Goal: Task Accomplishment & Management: Complete application form

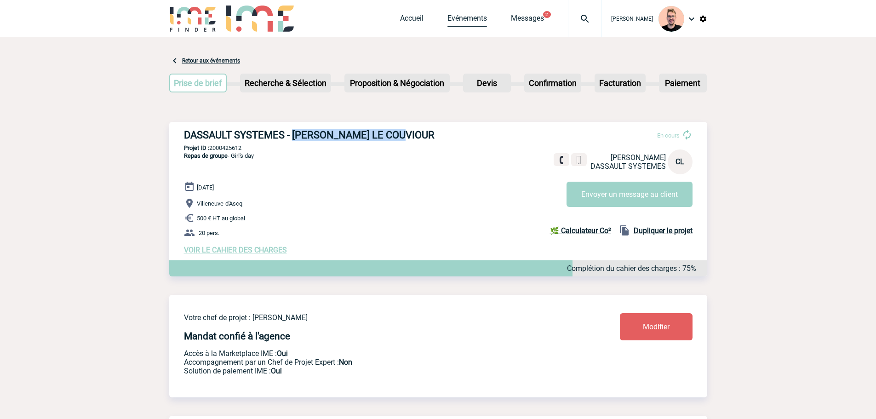
click at [454, 23] on link "Evénements" at bounding box center [468, 20] width 40 height 13
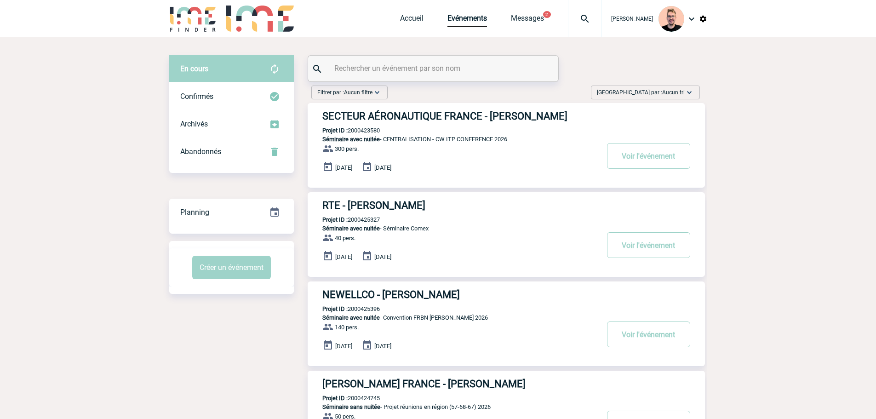
click at [661, 89] on span "Trier par : Aucun tri" at bounding box center [641, 92] width 88 height 9
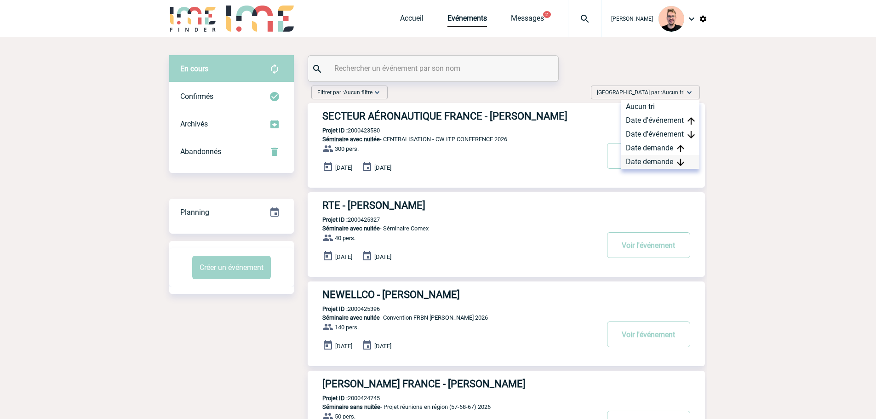
click at [648, 159] on div "Date demande" at bounding box center [660, 162] width 78 height 14
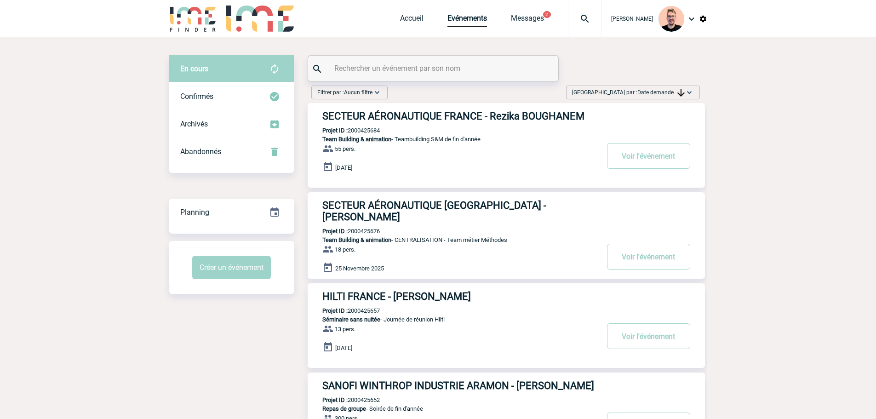
click at [362, 129] on p "Projet ID : 2000425684" at bounding box center [344, 130] width 72 height 7
copy p "2000425684"
click at [400, 12] on div "Accueil Evénements Messages 2 Projet, client Projet, client" at bounding box center [501, 18] width 202 height 37
click at [405, 22] on link "Accueil" at bounding box center [411, 20] width 23 height 13
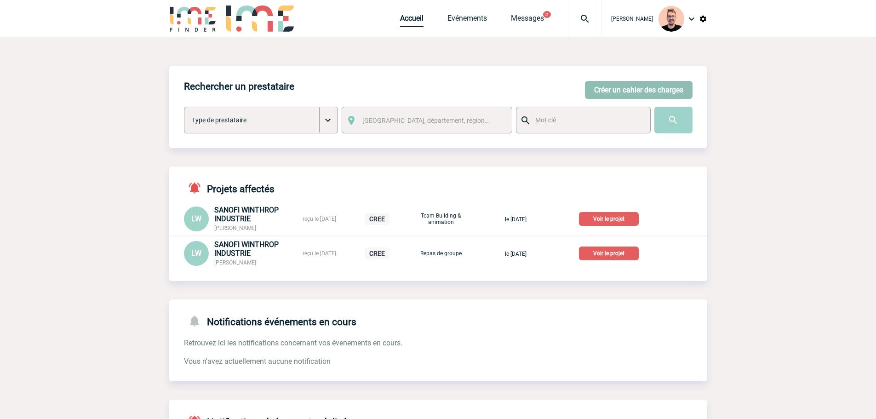
click at [626, 85] on button "Créer un cahier des charges" at bounding box center [639, 90] width 108 height 18
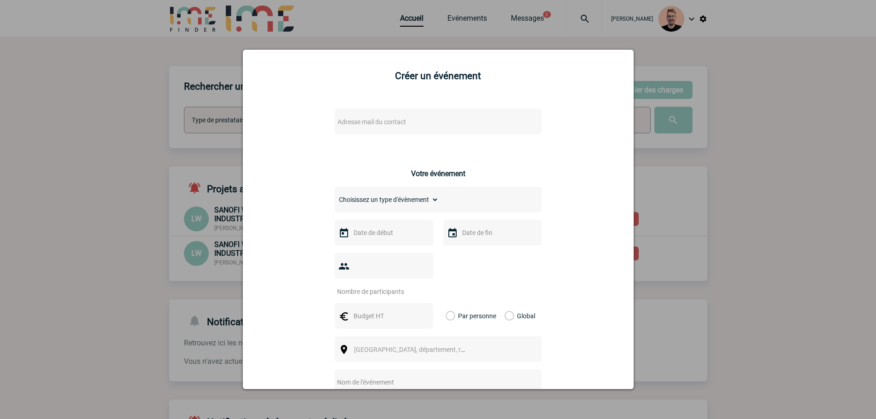
click at [362, 119] on span "Adresse mail du contact" at bounding box center [372, 121] width 69 height 7
type input "claire.od"
select select "126880"
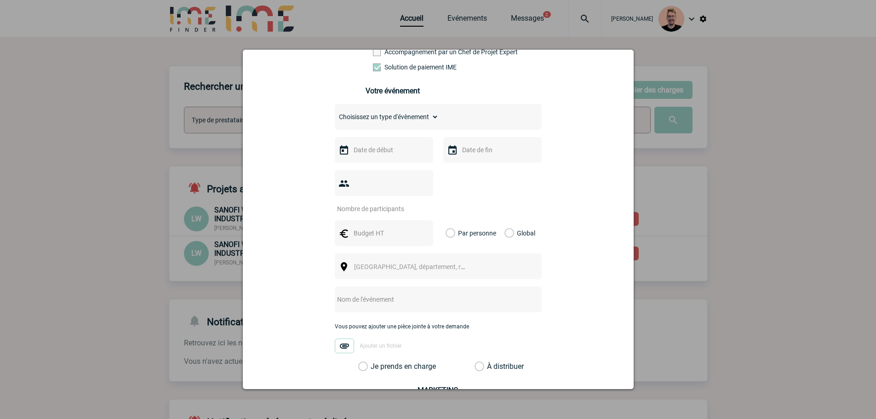
scroll to position [184, 0]
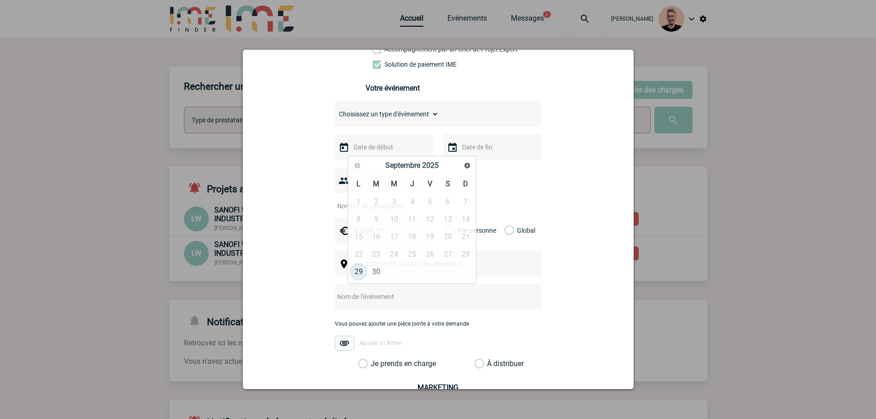
click at [372, 145] on input "text" at bounding box center [382, 147] width 63 height 12
click at [465, 162] on span "Suivant" at bounding box center [467, 165] width 7 height 7
click at [398, 221] on link "5" at bounding box center [394, 219] width 17 height 17
type input "05-11-2025"
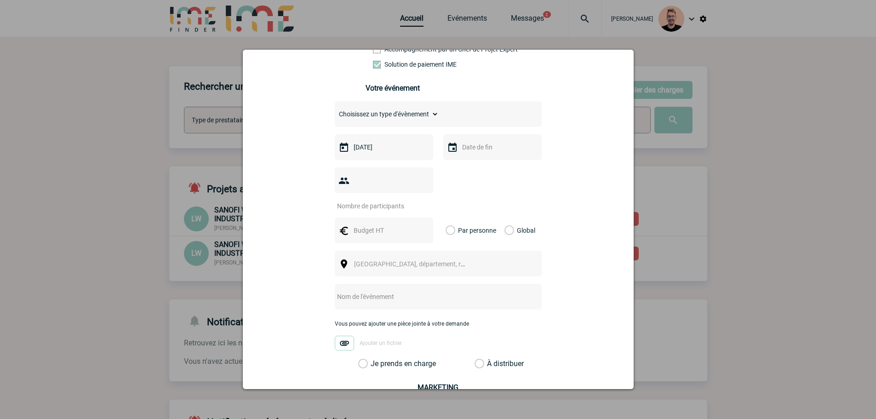
click at [471, 153] on input "text" at bounding box center [491, 147] width 63 height 12
drag, startPoint x: 502, startPoint y: 217, endPoint x: 484, endPoint y: 218, distance: 17.9
click at [501, 217] on link "5" at bounding box center [502, 219] width 17 height 17
type input "05-11-2025"
click at [373, 200] on input "number" at bounding box center [378, 206] width 86 height 12
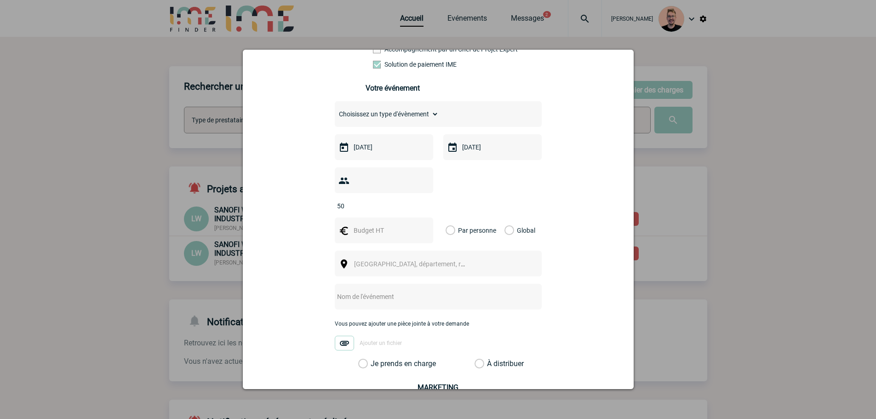
type input "50"
click at [372, 224] on input "text" at bounding box center [382, 230] width 63 height 12
type input "4000"
drag, startPoint x: 503, startPoint y: 216, endPoint x: 490, endPoint y: 222, distance: 14.0
click at [505, 218] on label "Global" at bounding box center [508, 231] width 6 height 26
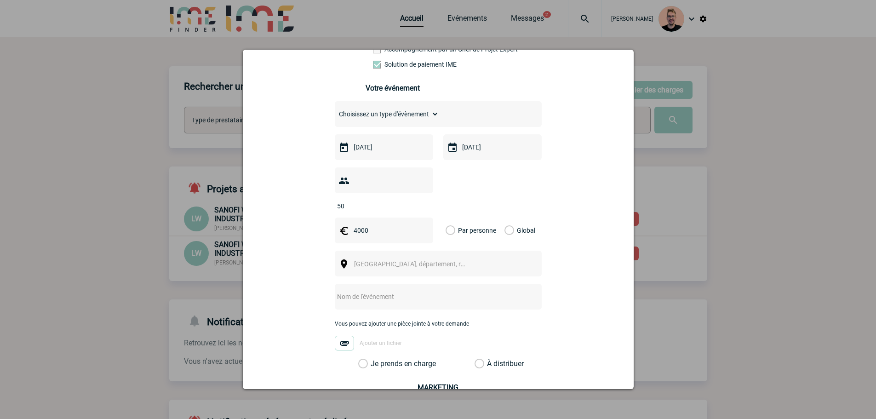
click at [0, 0] on input "Global" at bounding box center [0, 0] width 0 height 0
click at [378, 260] on span "[GEOGRAPHIC_DATA], département, région..." at bounding box center [418, 263] width 128 height 7
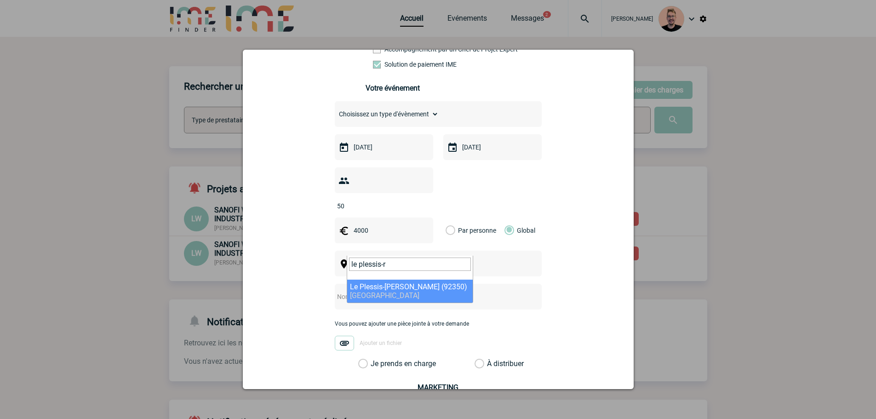
type input "le plessis-r"
select select "52"
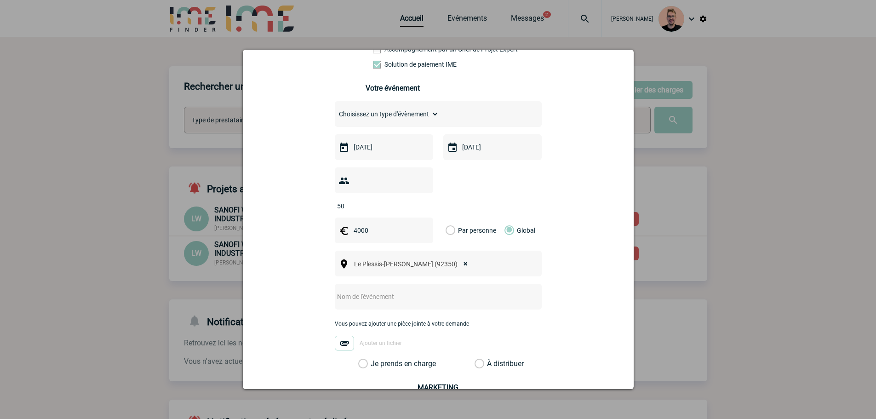
click at [372, 359] on label "Je prends en charge" at bounding box center [366, 363] width 16 height 9
click at [0, 0] on input "Je prends en charge" at bounding box center [0, 0] width 0 height 0
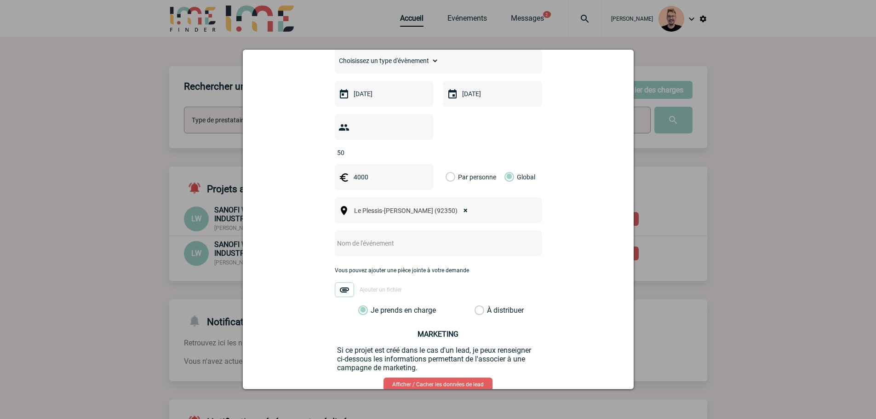
scroll to position [283, 0]
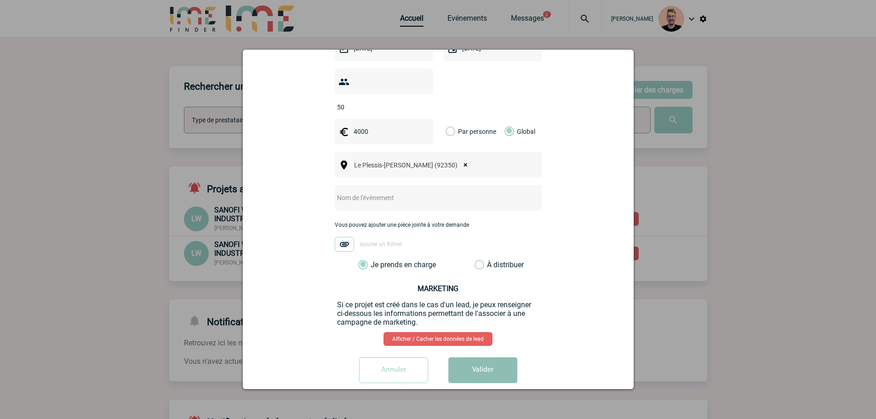
click at [482, 367] on button "Valider" at bounding box center [482, 370] width 69 height 26
click at [356, 191] on input "text" at bounding box center [427, 197] width 184 height 13
drag, startPoint x: 367, startPoint y: 171, endPoint x: 363, endPoint y: 176, distance: 6.4
click at [367, 185] on div at bounding box center [438, 198] width 207 height 26
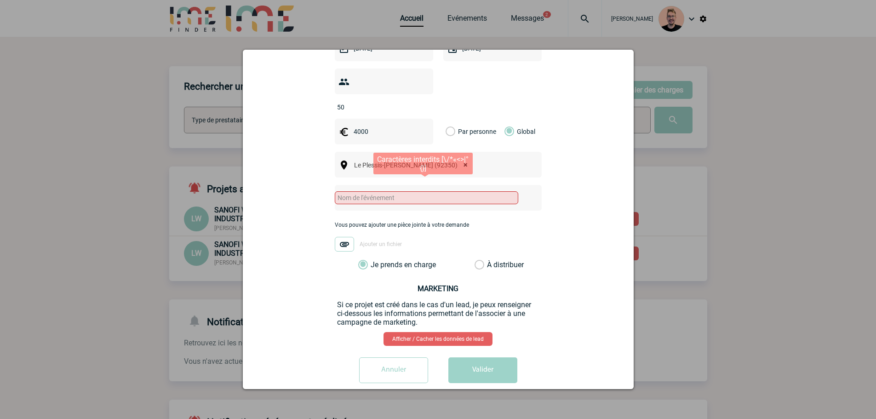
click at [362, 191] on input "text" at bounding box center [427, 197] width 184 height 13
paste input "Journée d'intégration"
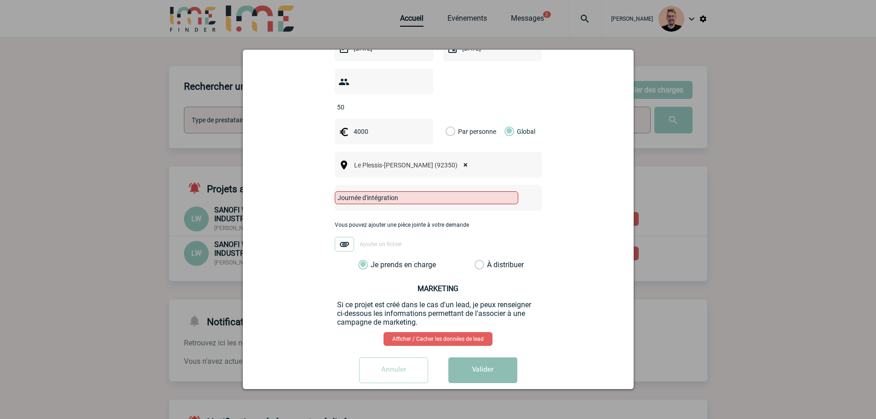
type input "Journée d'intégration"
click at [473, 363] on button "Valider" at bounding box center [482, 370] width 69 height 26
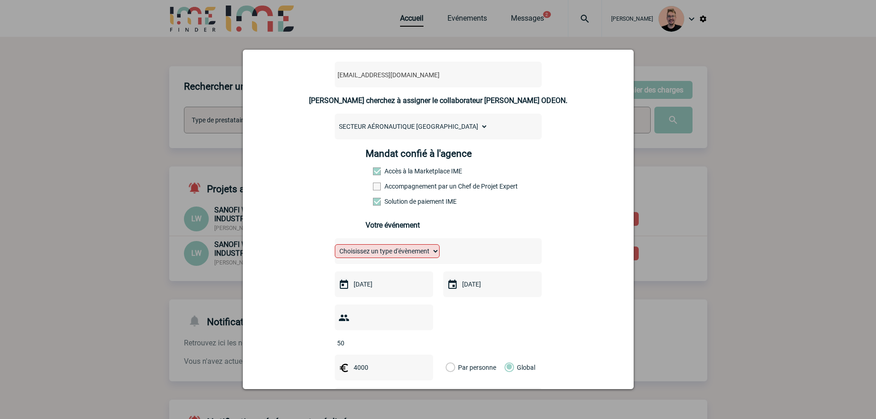
scroll to position [92, 0]
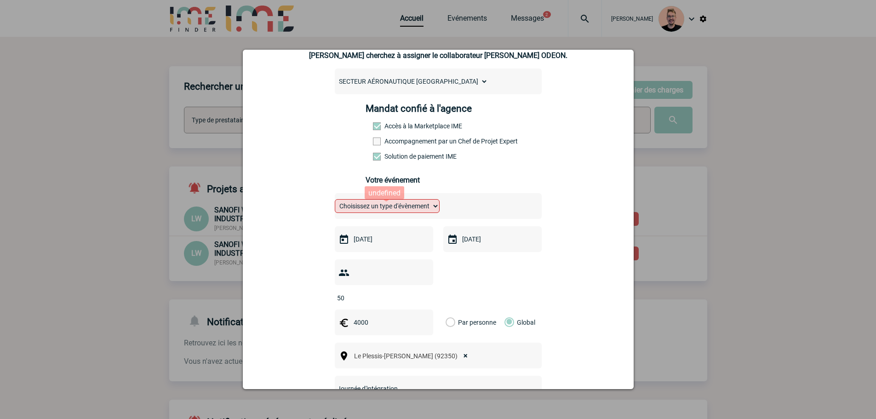
click at [382, 207] on select "Choisissez un type d'évènement Séminaire avec nuitée Séminaire sans nuitée Repa…" at bounding box center [387, 206] width 105 height 14
select select "4"
click at [335, 201] on select "Choisissez un type d'évènement Séminaire avec nuitée Séminaire sans nuitée Repa…" at bounding box center [387, 206] width 105 height 14
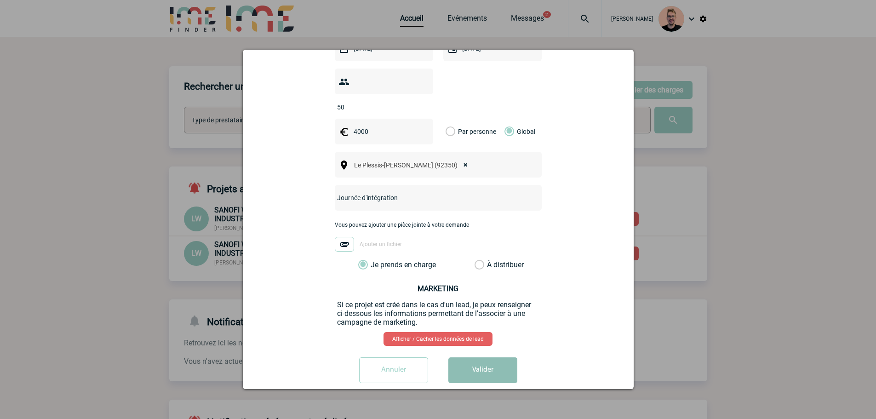
click at [485, 357] on button "Valider" at bounding box center [482, 370] width 69 height 26
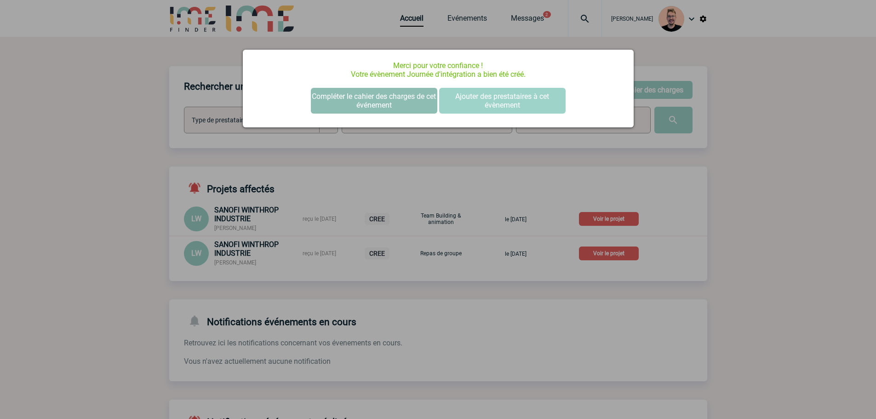
click at [391, 99] on button "Compléter le cahier des charges de cet événement" at bounding box center [374, 101] width 126 height 26
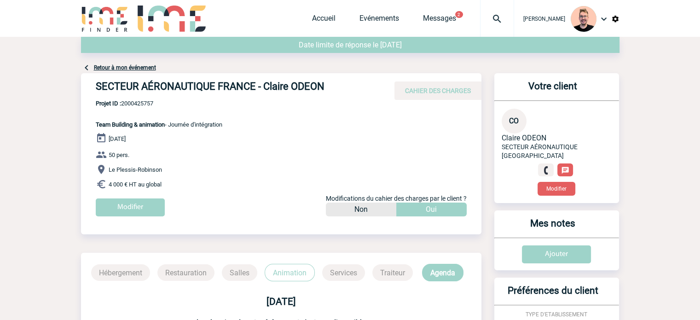
click at [266, 69] on div "Retour à mon événement" at bounding box center [350, 55] width 538 height 36
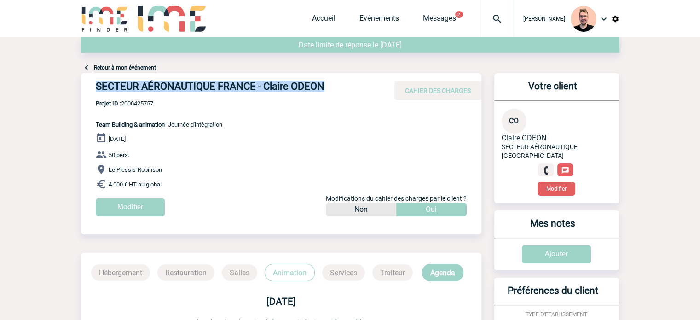
drag, startPoint x: 315, startPoint y: 85, endPoint x: 95, endPoint y: 90, distance: 219.9
click at [96, 90] on h4 "SECTEUR AÉRONAUTIQUE FRANCE - Claire ODEON" at bounding box center [234, 88] width 276 height 16
copy h4 "SECTEUR AÉRONAUTIQUE FRANCE - Claire ODEON"
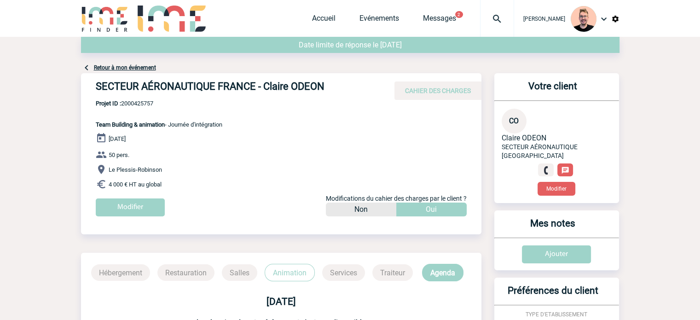
click at [132, 101] on span "Projet ID : 2000425757" at bounding box center [159, 103] width 126 height 7
click at [132, 100] on span "Projet ID : 2000425757" at bounding box center [159, 103] width 126 height 7
copy span "2000425757"
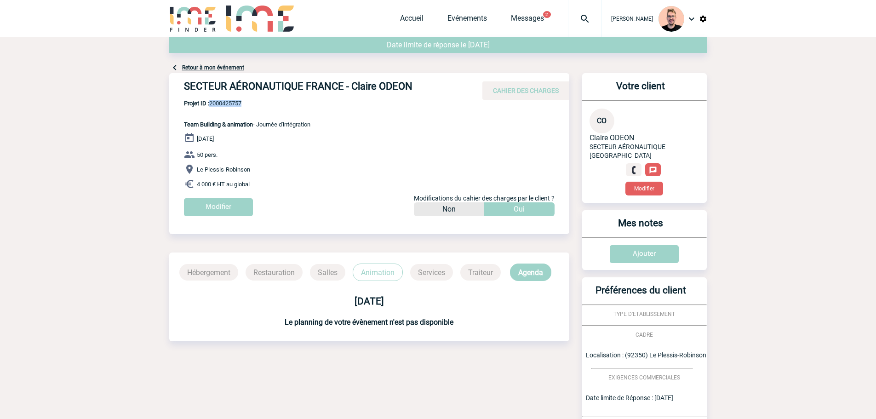
click at [574, 16] on img at bounding box center [584, 18] width 33 height 11
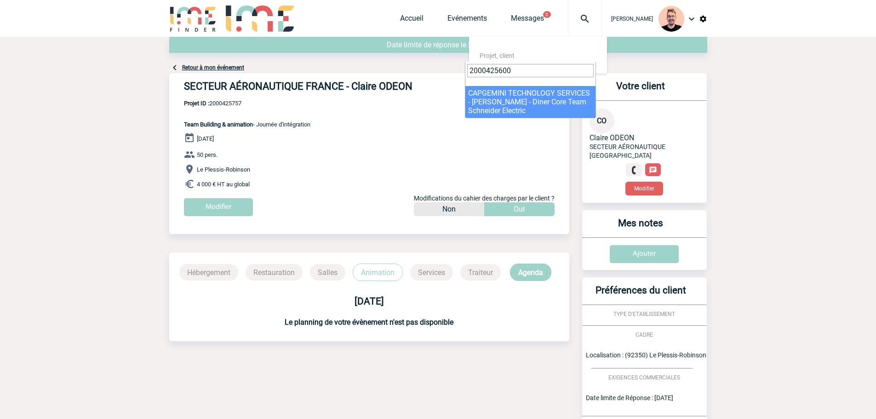
type input "2000425600"
select select "25101"
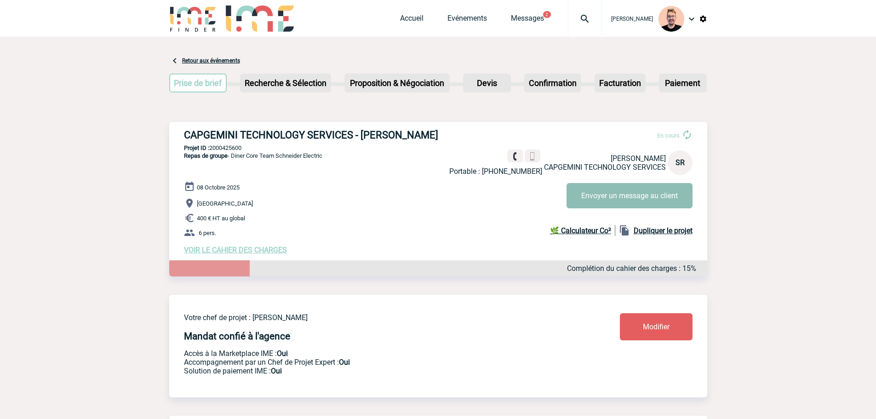
click at [601, 196] on button "Envoyer un message au client" at bounding box center [630, 195] width 126 height 25
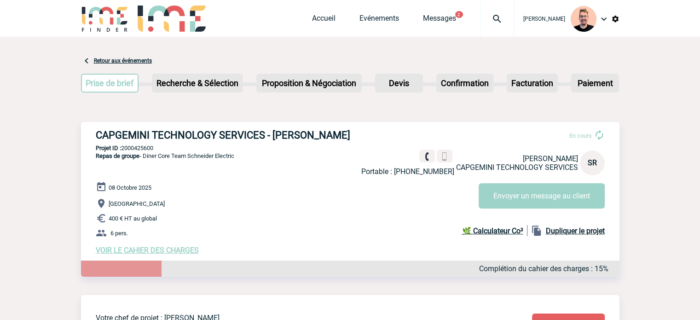
click at [326, 22] on span "Accueil" at bounding box center [335, 18] width 47 height 9
click at [315, 22] on link "Accueil" at bounding box center [323, 20] width 23 height 13
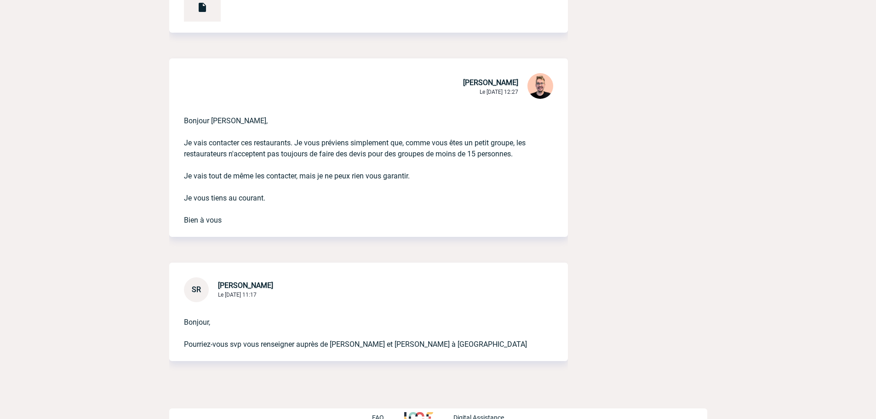
scroll to position [535, 0]
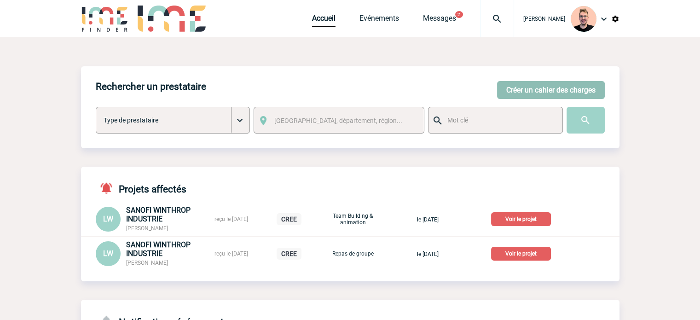
click at [524, 87] on button "Créer un cahier des charges" at bounding box center [551, 90] width 108 height 18
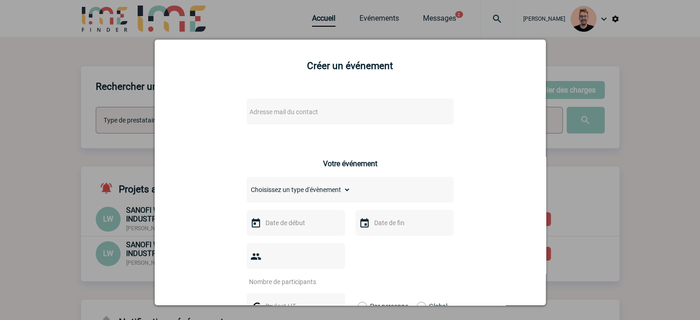
click at [301, 118] on span "Adresse mail du contact" at bounding box center [326, 111] width 161 height 13
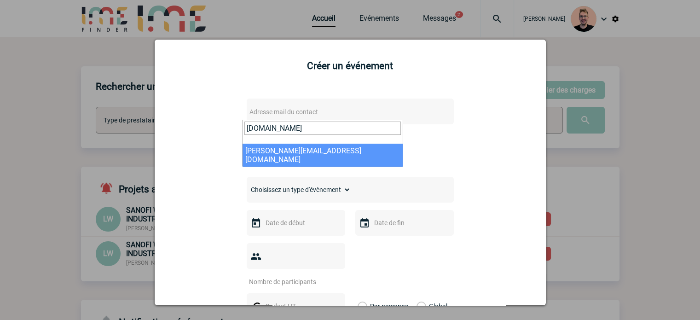
type input "[DOMAIN_NAME]"
select select "133036"
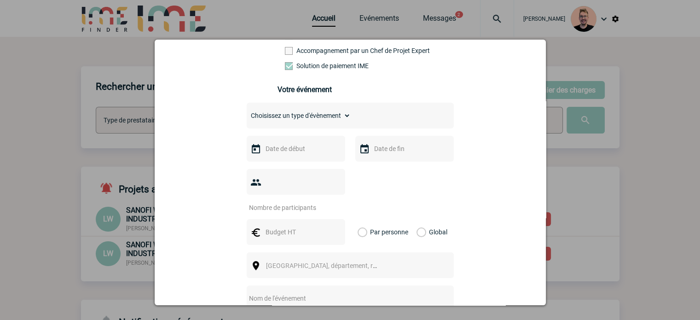
scroll to position [184, 0]
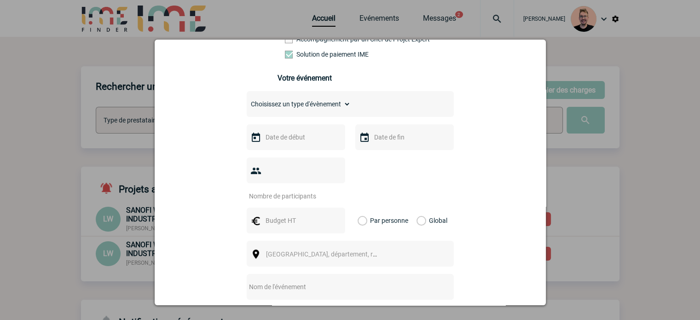
click at [304, 110] on select "Choisissez un type d'évènement Séminaire avec nuitée Séminaire sans nuitée Repa…" at bounding box center [299, 104] width 104 height 13
select select "3"
click at [247, 100] on select "Choisissez un type d'évènement Séminaire avec nuitée Séminaire sans nuitée Repa…" at bounding box center [299, 104] width 104 height 13
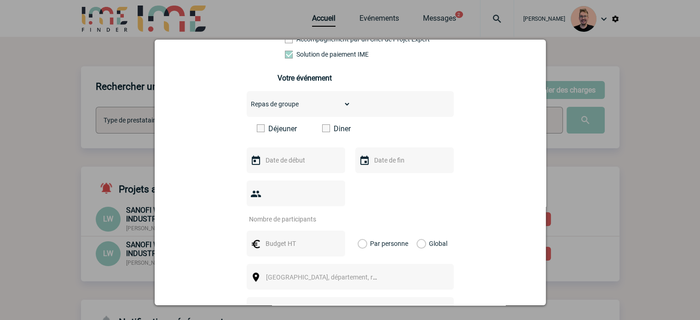
click at [267, 132] on label "Déjeuner" at bounding box center [283, 128] width 53 height 9
click at [0, 0] on input "Déjeuner" at bounding box center [0, 0] width 0 height 0
click at [283, 163] on input "text" at bounding box center [294, 160] width 63 height 12
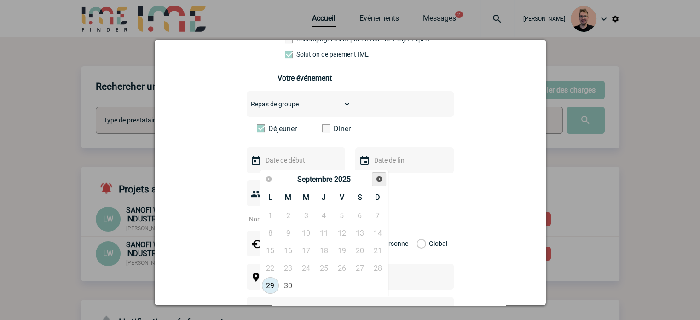
click at [379, 178] on span "Suivant" at bounding box center [378, 178] width 7 height 7
click at [270, 231] on link "8" at bounding box center [270, 232] width 17 height 17
type input "08-12-2025"
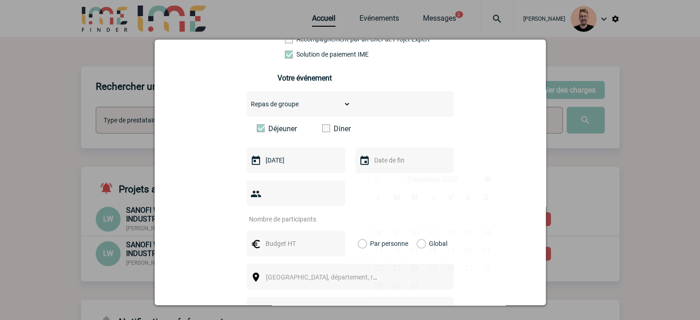
click at [392, 165] on input "text" at bounding box center [403, 160] width 63 height 12
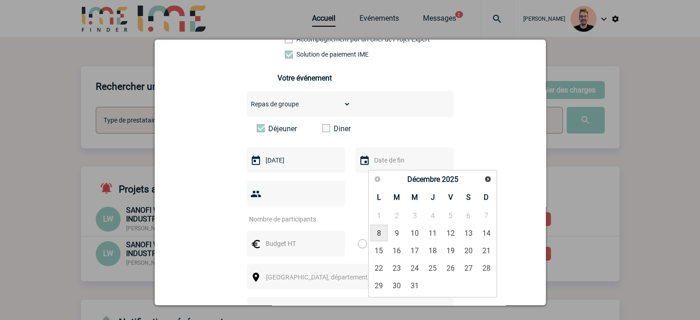
click at [378, 231] on link "8" at bounding box center [378, 232] width 17 height 17
type input "08-12-2025"
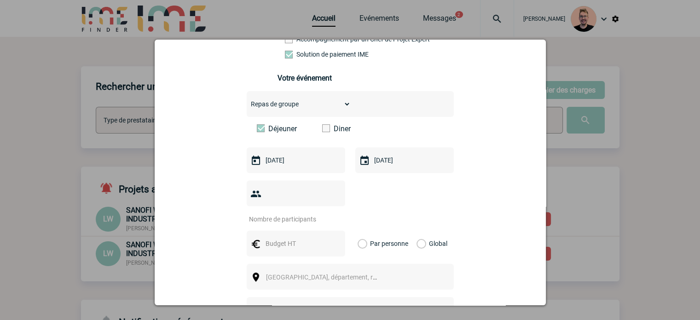
click at [284, 213] on input "number" at bounding box center [290, 219] width 86 height 12
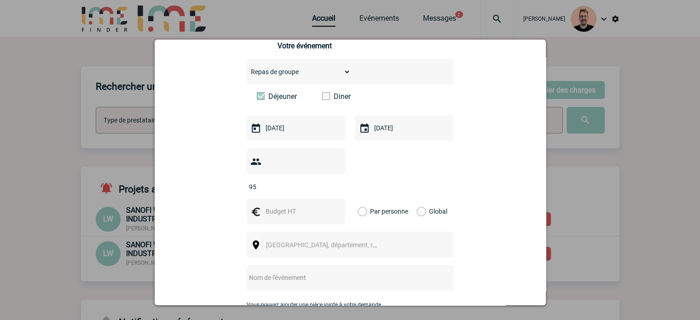
scroll to position [230, 0]
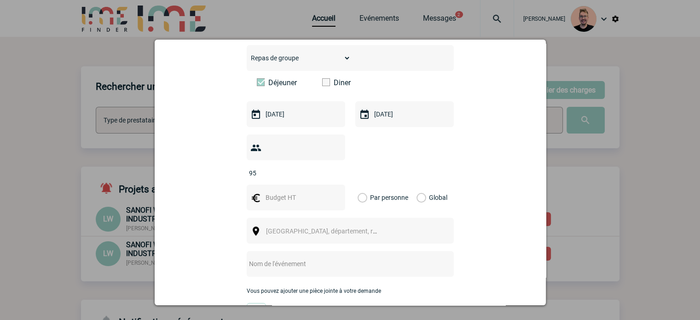
type input "95"
click at [300, 190] on div at bounding box center [296, 197] width 98 height 26
click at [300, 191] on input "text" at bounding box center [294, 197] width 63 height 12
type input "10000"
click at [422, 184] on label "Global" at bounding box center [419, 197] width 6 height 26
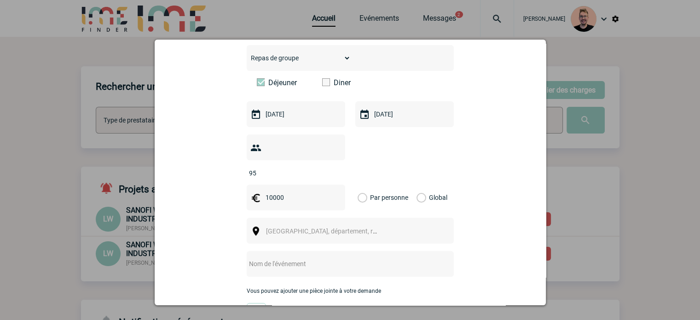
click at [0, 0] on input "Global" at bounding box center [0, 0] width 0 height 0
click at [305, 227] on span "Ville, département, région..." at bounding box center [330, 230] width 128 height 7
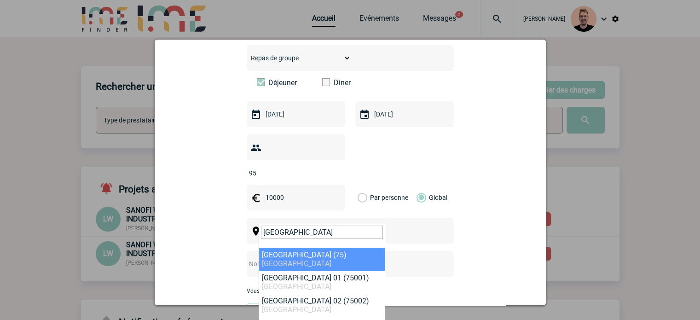
type input "paris"
select select "3"
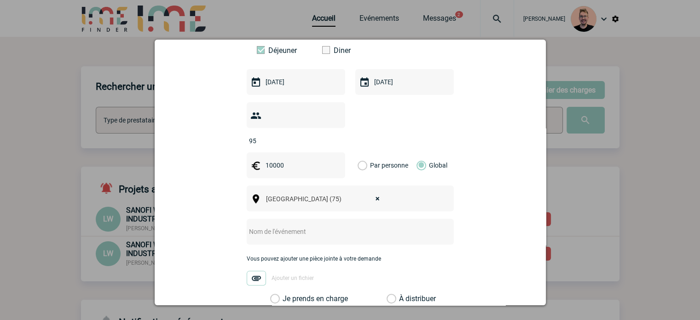
scroll to position [276, 0]
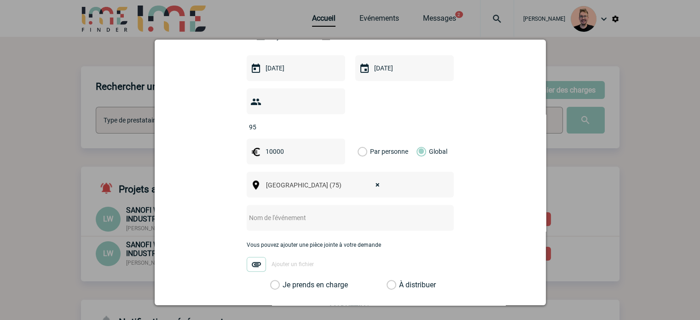
click at [276, 212] on input "text" at bounding box center [338, 218] width 183 height 12
paste input "Déjeuner Noël 2025 SA"
type input "Déjeuner Noël 2025 SA"
click at [394, 280] on div "À distribuer" at bounding box center [408, 284] width 49 height 9
click at [286, 280] on label "Je prends en charge" at bounding box center [278, 284] width 16 height 9
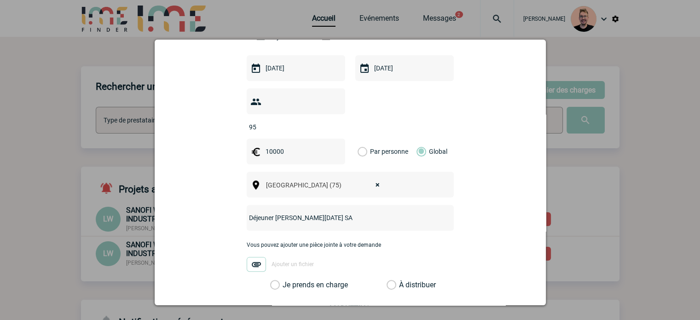
click at [0, 0] on input "Je prends en charge" at bounding box center [0, 0] width 0 height 0
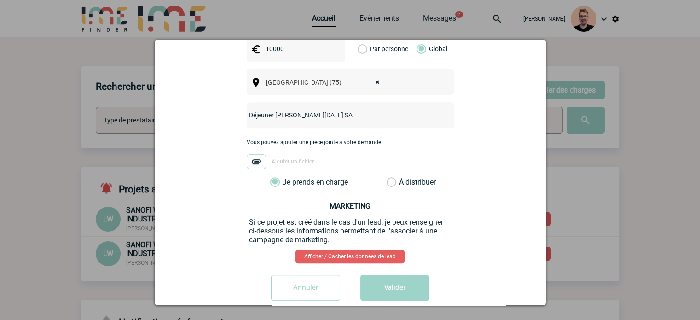
scroll to position [381, 0]
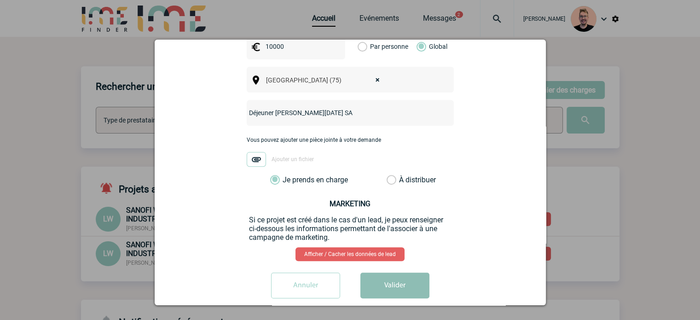
click at [391, 274] on button "Valider" at bounding box center [394, 285] width 69 height 26
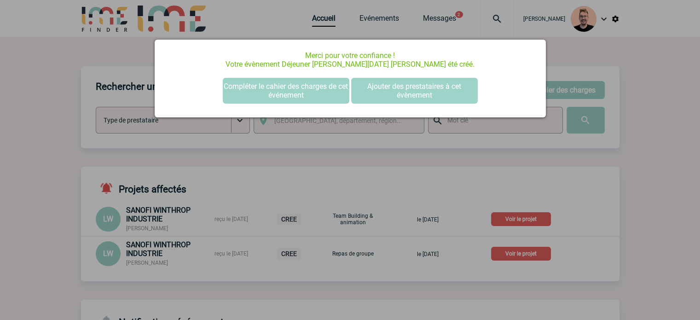
scroll to position [0, 0]
click at [272, 95] on button "Compléter le cahier des charges de cet événement" at bounding box center [286, 91] width 126 height 26
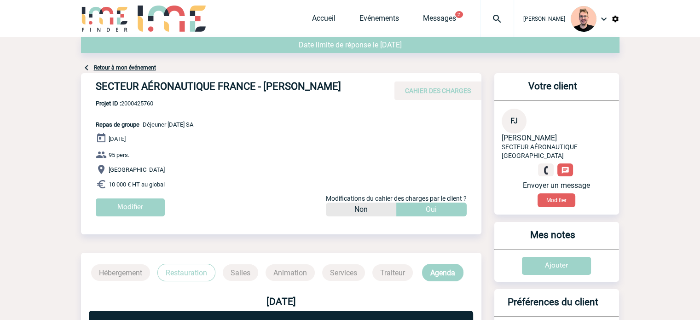
drag, startPoint x: 367, startPoint y: 86, endPoint x: 101, endPoint y: 94, distance: 265.5
click at [97, 93] on h4 "SECTEUR AÉRONAUTIQUE FRANCE - Francois JOBBE DUVAL" at bounding box center [234, 88] width 276 height 16
copy h4 "SECTEUR AÉRONAUTIQUE FRANCE - Francois JOBBE DUVAL"
click at [132, 102] on span "Projet ID : 2000425760" at bounding box center [145, 103] width 98 height 7
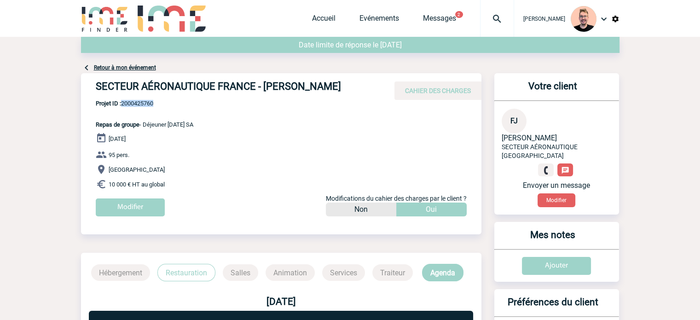
copy span "2000425760"
click at [96, 21] on img at bounding box center [105, 19] width 48 height 26
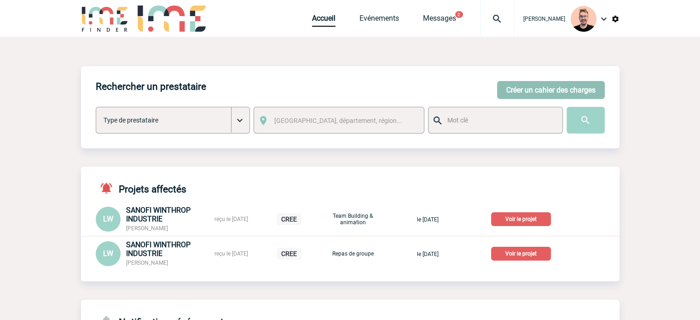
click at [511, 91] on button "Créer un cahier des charges" at bounding box center [551, 90] width 108 height 18
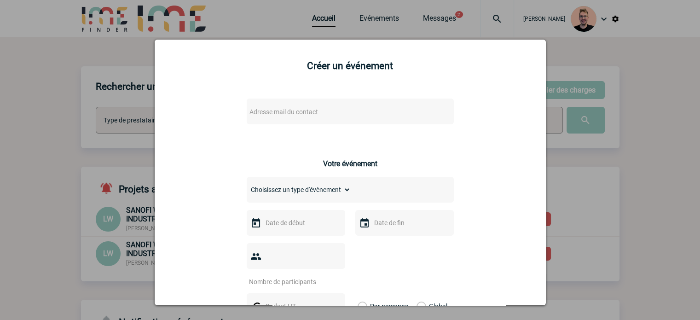
click at [295, 109] on span "Adresse mail du contact" at bounding box center [283, 111] width 69 height 7
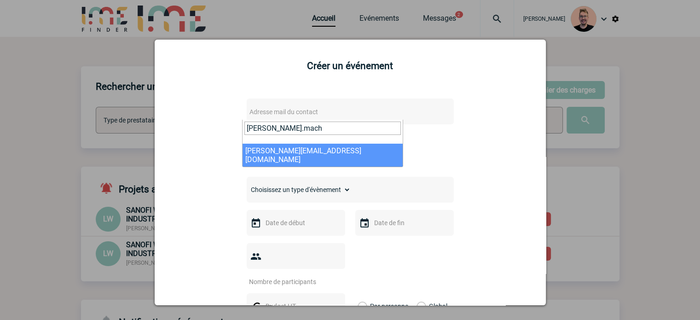
type input "[PERSON_NAME].mach"
select select "126871"
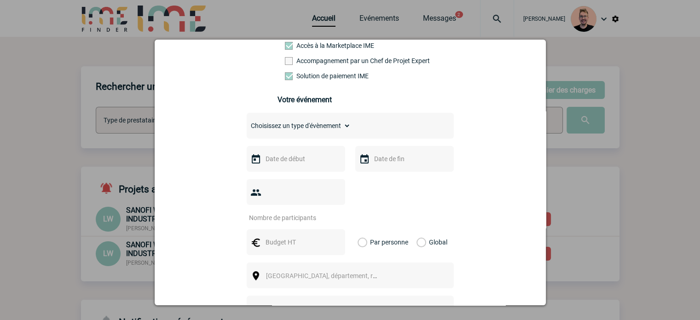
scroll to position [184, 0]
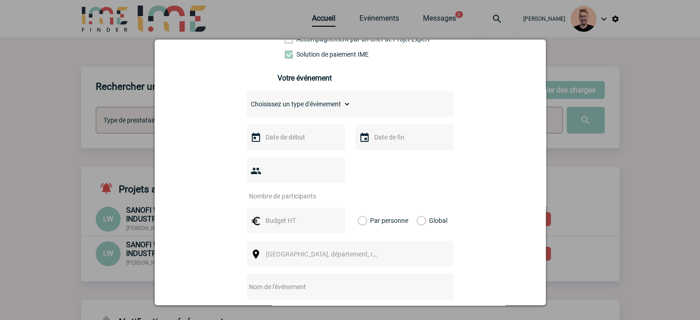
click at [295, 110] on select "Choisissez un type d'évènement Séminaire avec nuitée Séminaire sans nuitée Repa…" at bounding box center [299, 104] width 104 height 13
select select "4"
click at [247, 100] on select "Choisissez un type d'évènement Séminaire avec nuitée Séminaire sans nuitée Repa…" at bounding box center [299, 104] width 104 height 13
click at [274, 138] on input "text" at bounding box center [294, 137] width 63 height 12
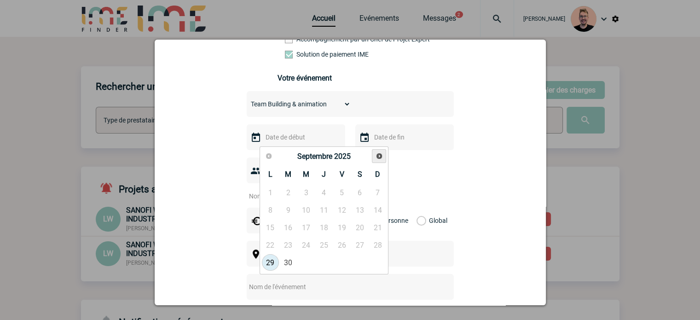
click at [377, 157] on span "Suivant" at bounding box center [378, 155] width 7 height 7
click at [286, 248] on link "21" at bounding box center [288, 244] width 17 height 17
type input "21-10-2025"
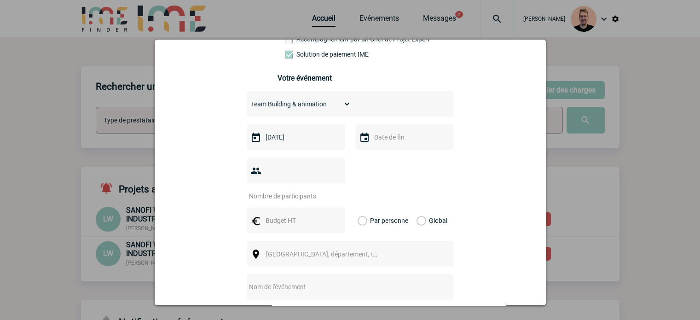
click at [394, 147] on div at bounding box center [404, 137] width 98 height 26
click at [383, 143] on input "text" at bounding box center [403, 137] width 63 height 12
click at [396, 244] on link "21" at bounding box center [396, 244] width 17 height 17
type input "21-10-2025"
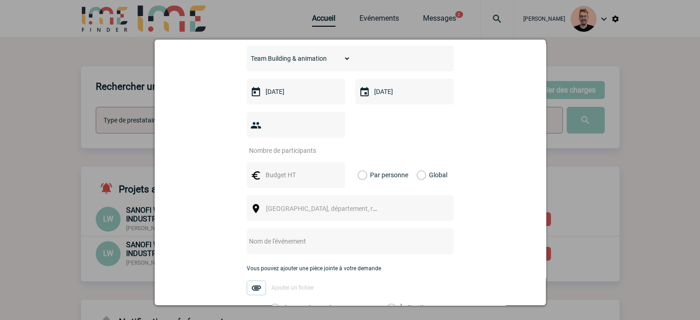
scroll to position [230, 0]
click at [296, 144] on input "number" at bounding box center [290, 150] width 86 height 12
type input "12"
click at [283, 168] on input "text" at bounding box center [294, 174] width 63 height 12
type input "1600"
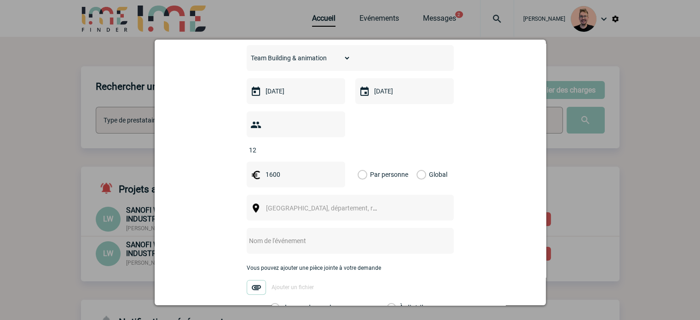
click at [416, 163] on label "Global" at bounding box center [419, 174] width 6 height 26
click at [0, 0] on input "Global" at bounding box center [0, 0] width 0 height 0
click at [276, 201] on span "Ville, département, région..." at bounding box center [325, 207] width 126 height 13
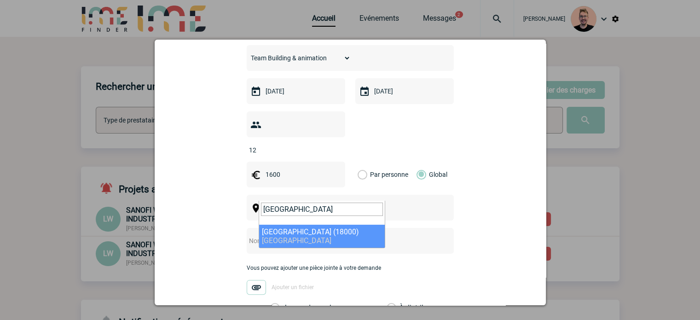
type input "bourges"
select select "2630"
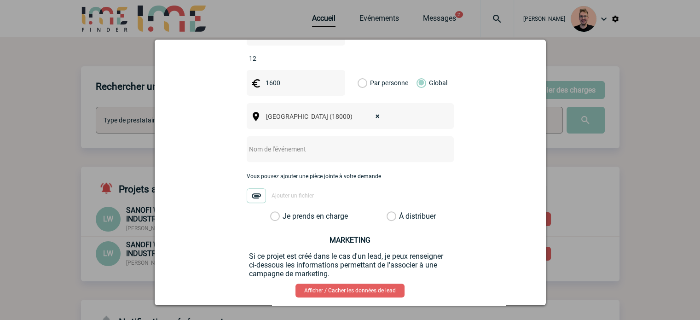
scroll to position [322, 0]
click at [269, 143] on input "text" at bounding box center [338, 149] width 183 height 12
click at [319, 143] on input "CENTRALISATION -" at bounding box center [338, 149] width 183 height 12
type input "CENTRALISATION - Mortelle Soirée"
click at [286, 211] on label "Je prends en charge" at bounding box center [278, 215] width 16 height 9
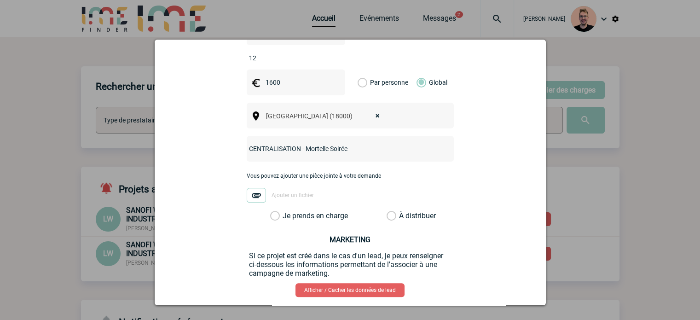
click at [0, 0] on input "Je prends en charge" at bounding box center [0, 0] width 0 height 0
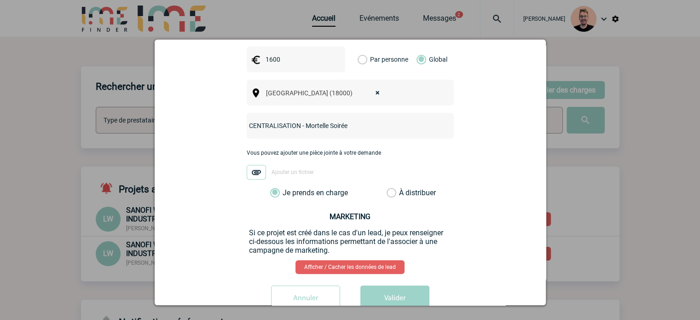
scroll to position [358, 0]
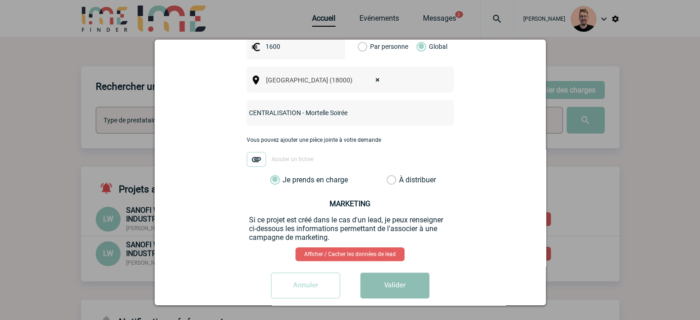
click at [404, 272] on button "Valider" at bounding box center [394, 285] width 69 height 26
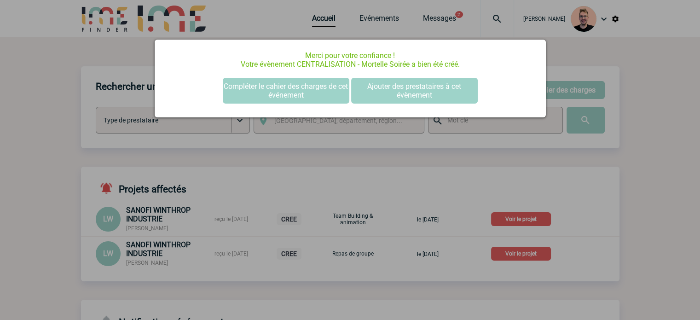
scroll to position [0, 0]
click at [271, 97] on button "Compléter le cahier des charges de cet événement" at bounding box center [286, 91] width 126 height 26
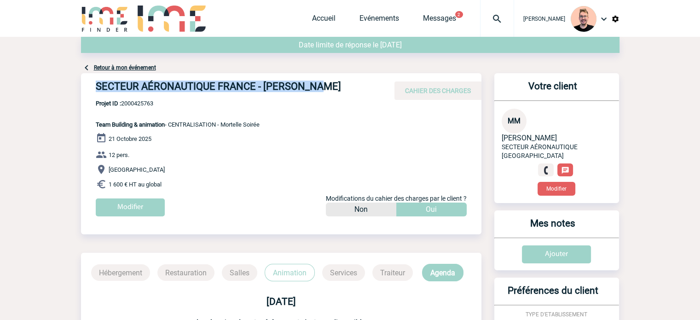
drag, startPoint x: 321, startPoint y: 86, endPoint x: 87, endPoint y: 87, distance: 234.1
click at [87, 87] on div "SECTEUR AÉRONAUTIQUE FRANCE - [PERSON_NAME] CAHIER DES CHARGES" at bounding box center [281, 86] width 400 height 27
copy h4 "SECTEUR AÉRONAUTIQUE FRANCE - [PERSON_NAME]"
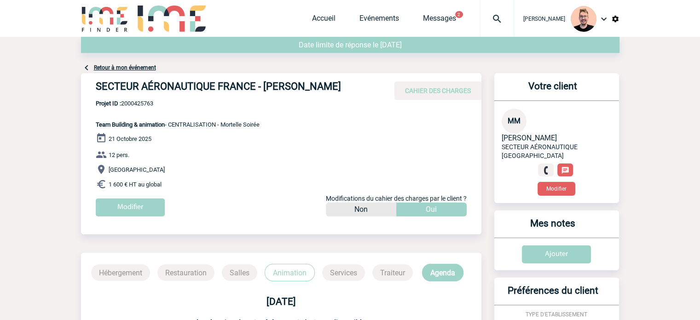
click at [132, 106] on span "Projet ID : 2000425763" at bounding box center [178, 103] width 164 height 7
click at [133, 105] on span "Projet ID : 2000425763" at bounding box center [178, 103] width 164 height 7
copy span "2000425763"
click at [131, 114] on p "Projet ID : 2000425763 Team Building & animation - CENTRALISATION - Mortelle So…" at bounding box center [170, 114] width 178 height 28
click at [138, 101] on span "Projet ID : 2000425763" at bounding box center [178, 103] width 164 height 7
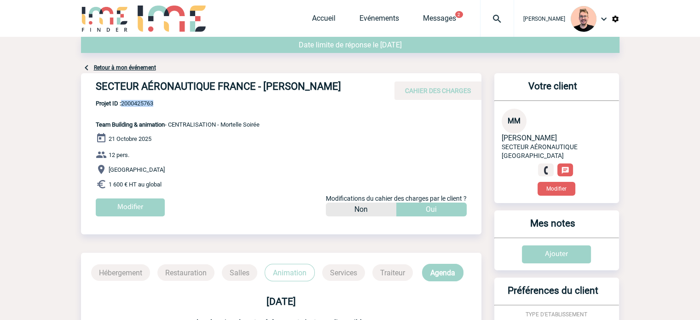
click at [138, 101] on span "Projet ID : 2000425763" at bounding box center [178, 103] width 164 height 7
copy span "2000425763"
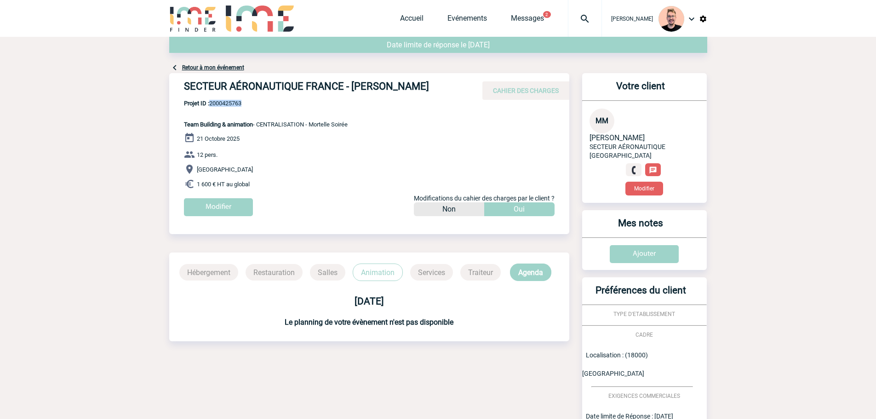
click at [234, 103] on span "Projet ID : 2000425763" at bounding box center [266, 103] width 164 height 7
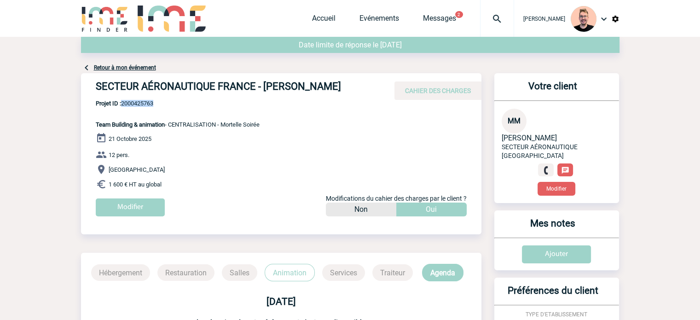
click at [483, 18] on img at bounding box center [496, 18] width 33 height 11
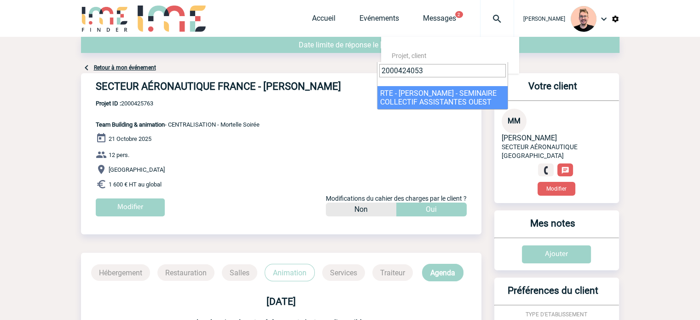
type input "2000424053"
select select "23554"
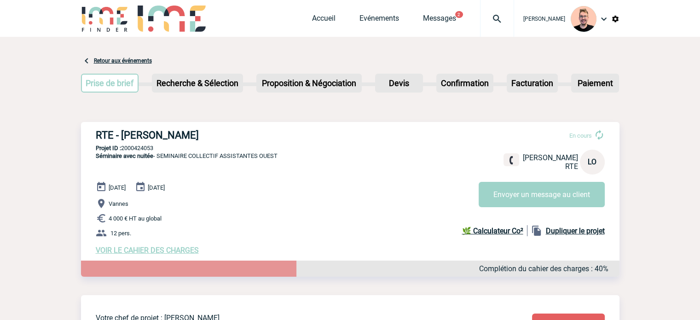
click at [480, 14] on img at bounding box center [496, 18] width 33 height 11
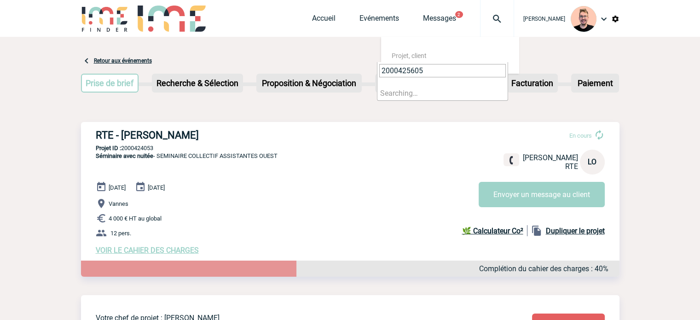
type input "2000425605"
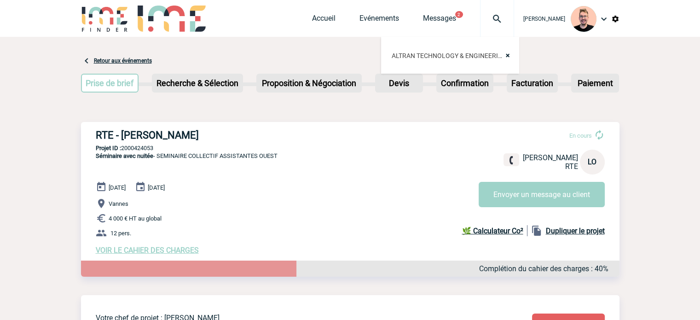
select select "25106"
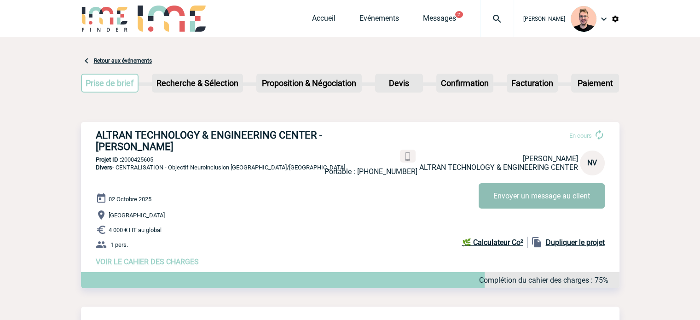
click at [514, 196] on button "Envoyer un message au client" at bounding box center [541, 195] width 126 height 25
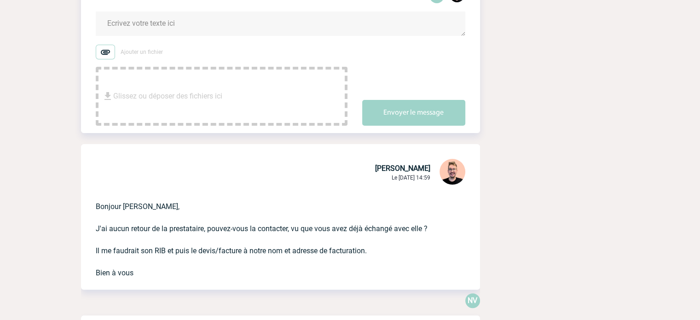
scroll to position [230, 0]
